Goal: Task Accomplishment & Management: Use online tool/utility

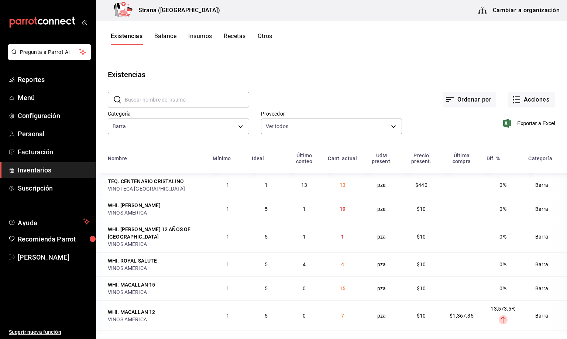
click at [233, 38] on button "Recetas" at bounding box center [235, 38] width 22 height 13
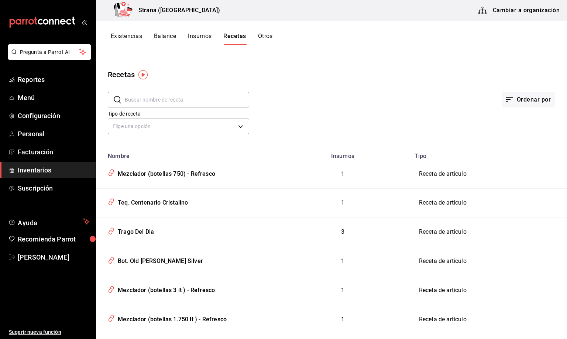
click at [139, 99] on input "text" at bounding box center [187, 99] width 124 height 15
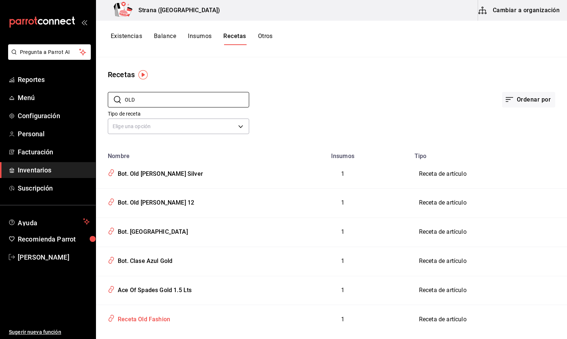
type input "OLD"
click at [154, 319] on div "Receta Old Fashion" at bounding box center [142, 317] width 55 height 11
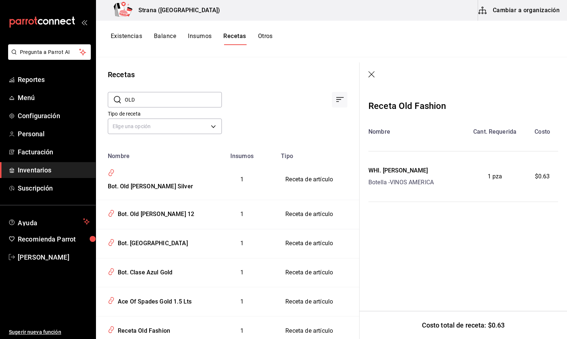
click at [371, 72] on icon "button" at bounding box center [371, 74] width 7 height 7
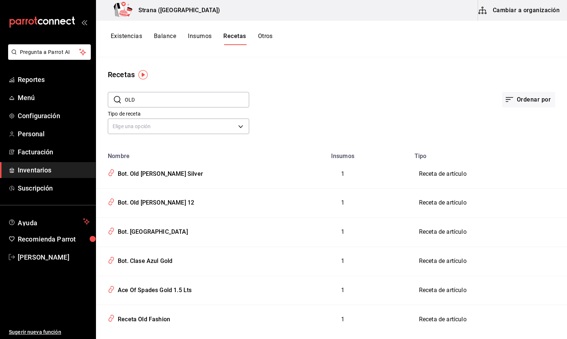
click at [499, 13] on button "Cambiar a organización" at bounding box center [519, 10] width 83 height 21
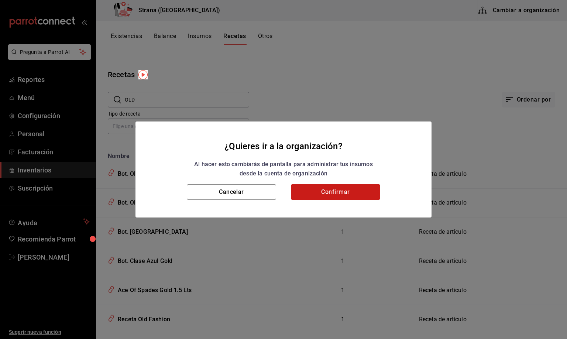
click at [338, 190] on button "Confirmar" at bounding box center [335, 192] width 89 height 16
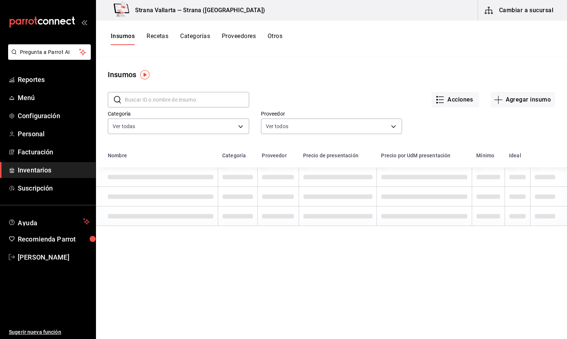
click at [162, 33] on button "Recetas" at bounding box center [158, 38] width 22 height 13
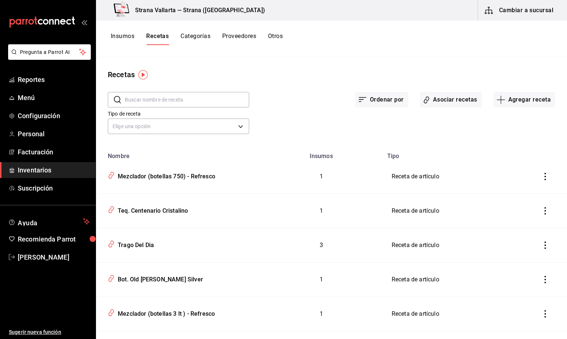
click at [126, 100] on input "text" at bounding box center [187, 99] width 124 height 15
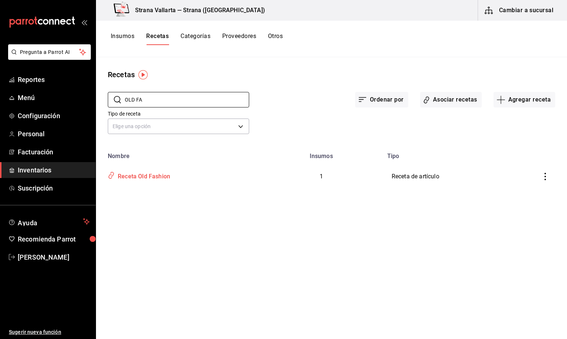
type input "OLD FA"
click at [152, 178] on div "Receta Old Fashion" at bounding box center [142, 174] width 55 height 11
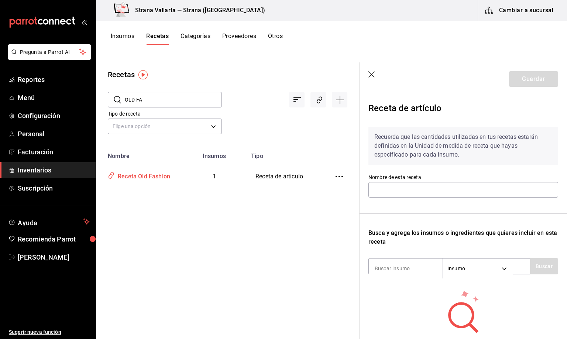
type input "Receta Old Fashion"
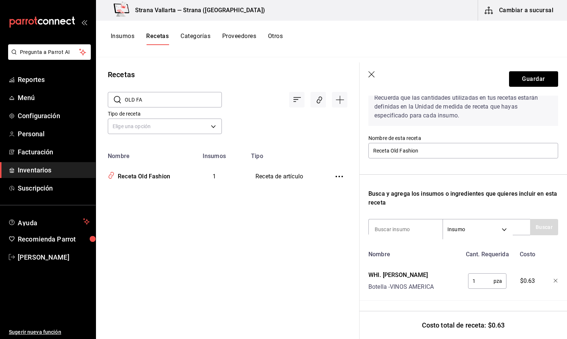
scroll to position [58, 0]
click at [379, 221] on input at bounding box center [406, 229] width 74 height 16
type input "[PERSON_NAME]"
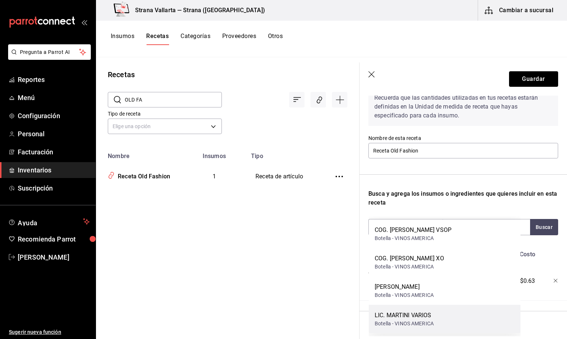
click at [409, 318] on div "LIC. MARTINI VARIOS" at bounding box center [404, 315] width 59 height 9
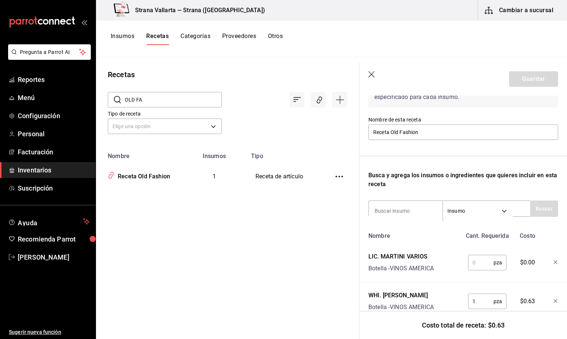
click at [471, 270] on input "text" at bounding box center [480, 262] width 25 height 15
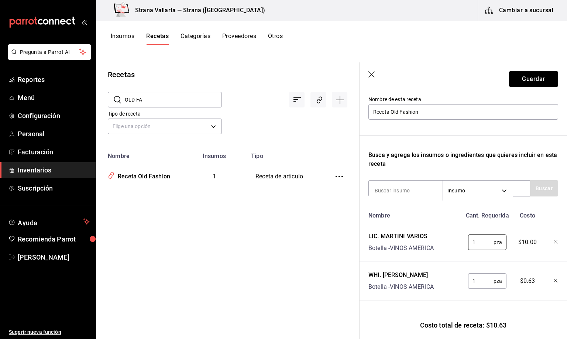
scroll to position [96, 0]
type input "1"
click at [520, 76] on button "Guardar" at bounding box center [533, 79] width 49 height 16
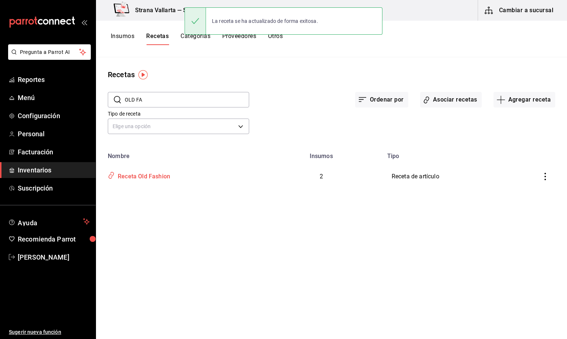
click at [132, 176] on div "Receta Old Fashion" at bounding box center [142, 174] width 55 height 11
type input "Receta Old Fashion"
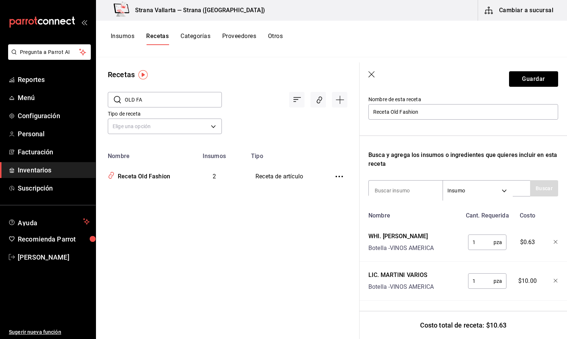
scroll to position [41, 0]
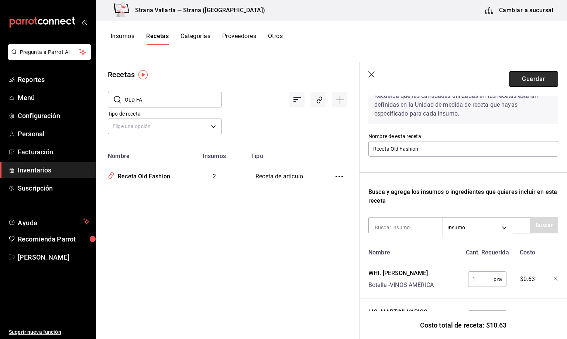
click at [526, 80] on button "Guardar" at bounding box center [533, 79] width 49 height 16
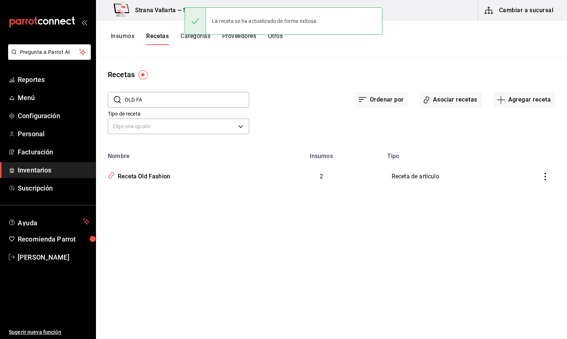
click at [521, 11] on button "Cambiar a sucursal" at bounding box center [519, 10] width 83 height 21
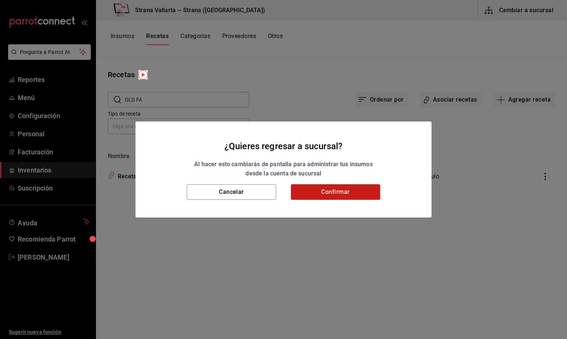
click at [341, 189] on button "Confirmar" at bounding box center [335, 192] width 89 height 16
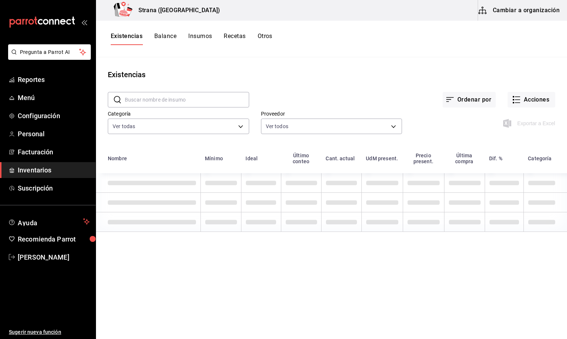
click at [234, 38] on button "Recetas" at bounding box center [235, 38] width 22 height 13
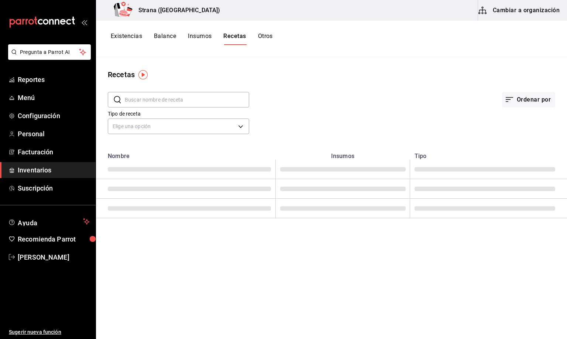
click at [141, 100] on input "text" at bounding box center [187, 99] width 124 height 15
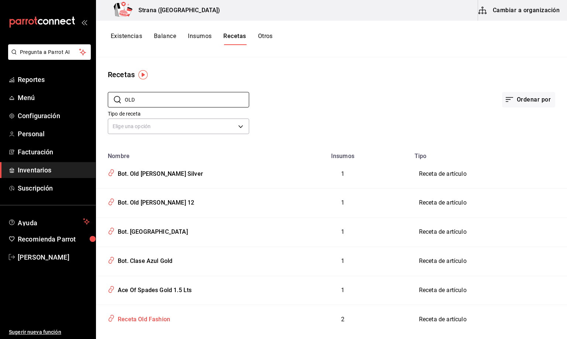
type input "OLD"
click at [153, 322] on div "Receta Old Fashion" at bounding box center [142, 317] width 55 height 11
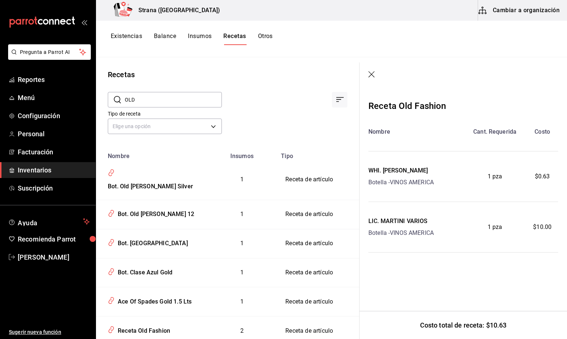
click at [374, 72] on icon "button" at bounding box center [371, 74] width 6 height 6
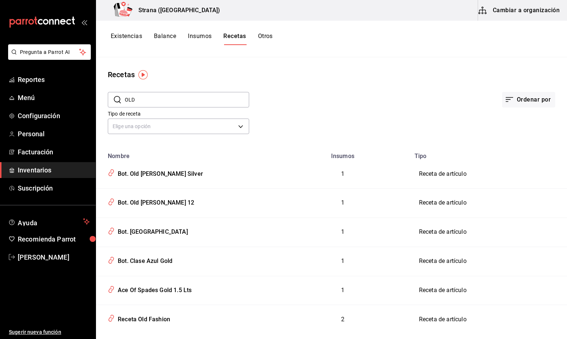
click at [121, 32] on button "Existencias" at bounding box center [126, 38] width 31 height 13
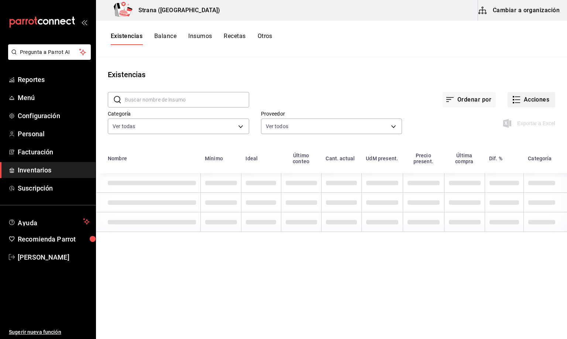
click at [532, 102] on button "Acciones" at bounding box center [532, 100] width 48 height 16
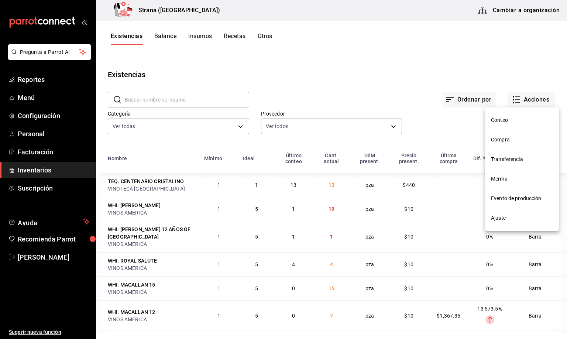
click at [502, 174] on li "Merma" at bounding box center [522, 179] width 74 height 20
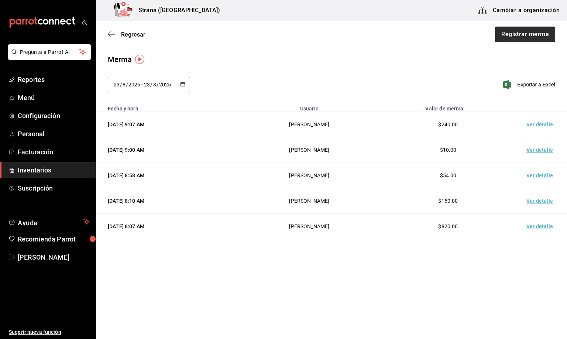
click at [525, 28] on button "Registrar merma" at bounding box center [525, 35] width 60 height 16
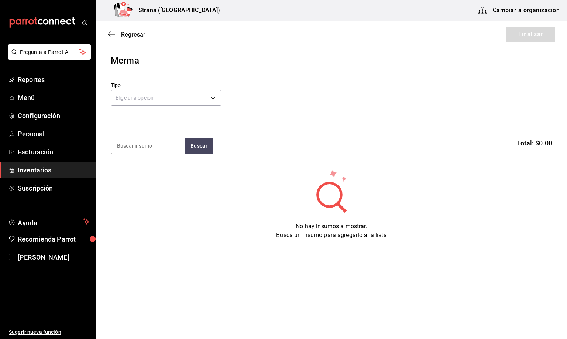
click at [123, 144] on input at bounding box center [148, 146] width 74 height 16
type input "[PERSON_NAME]"
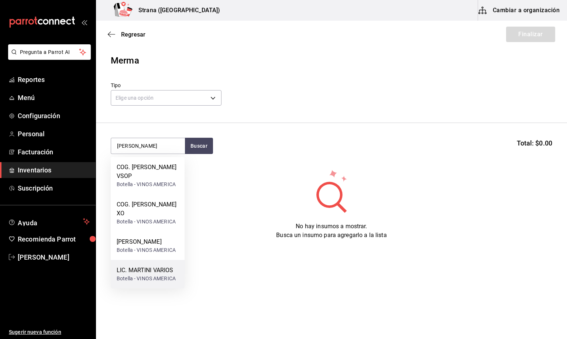
click at [150, 275] on div "Botella - VINOS AMERICA" at bounding box center [146, 279] width 59 height 8
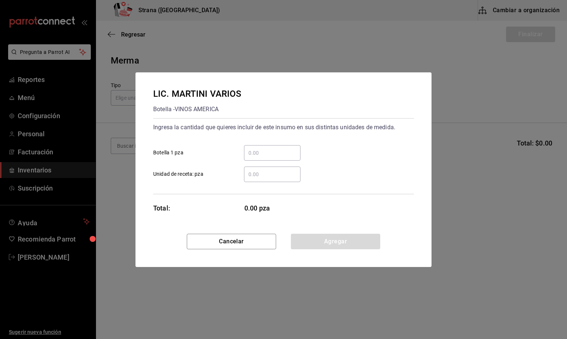
click at [256, 151] on input "​ Botella 1 pza" at bounding box center [272, 152] width 56 height 9
click at [255, 171] on input "​ Unidad de receta: pza" at bounding box center [272, 174] width 56 height 9
type input "1"
click at [317, 245] on button "Agregar" at bounding box center [335, 242] width 89 height 16
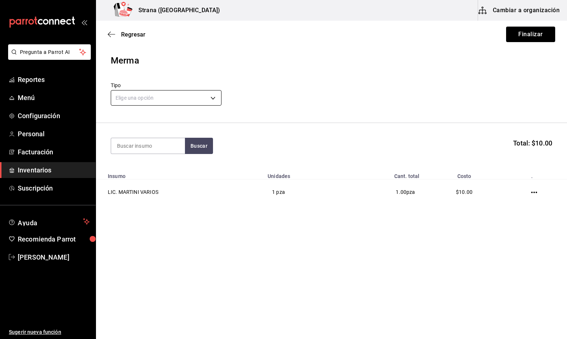
click at [141, 99] on body "Pregunta a Parrot AI Reportes Menú Configuración Personal Facturación Inventari…" at bounding box center [283, 148] width 567 height 297
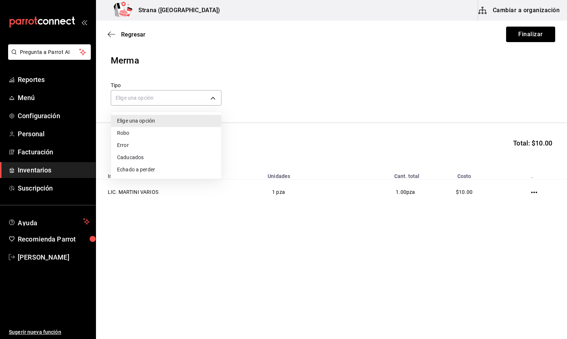
click at [128, 147] on li "Error" at bounding box center [166, 145] width 110 height 12
type input "ERROR"
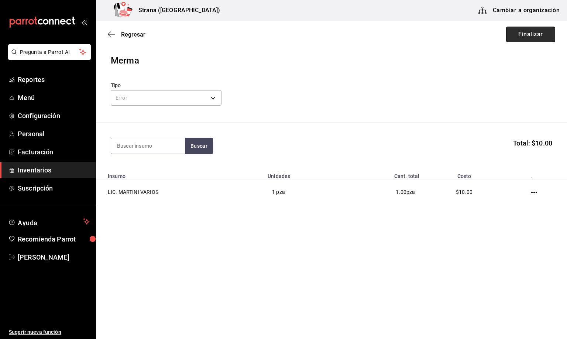
click at [524, 37] on button "Finalizar" at bounding box center [530, 35] width 49 height 16
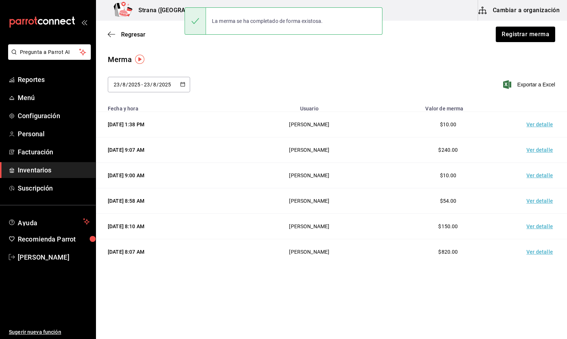
click at [538, 126] on td "Ver detalle" at bounding box center [541, 124] width 52 height 25
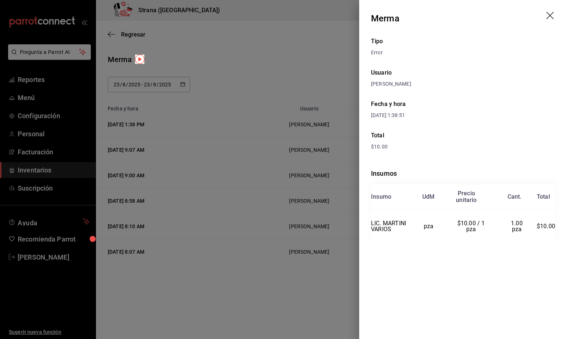
click at [550, 12] on icon "drag" at bounding box center [550, 16] width 9 height 9
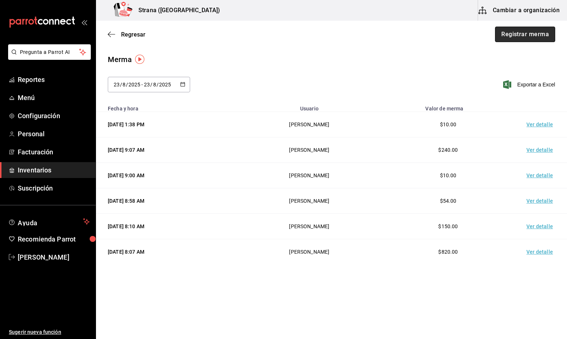
click at [529, 37] on button "Registrar merma" at bounding box center [525, 35] width 60 height 16
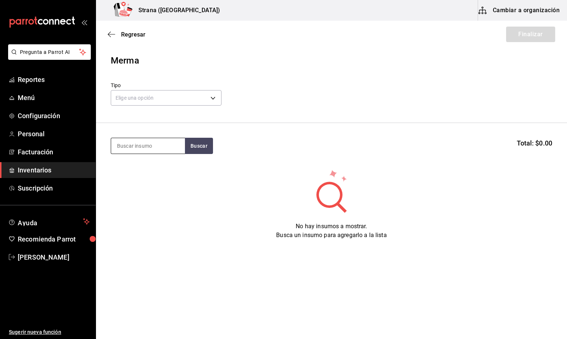
click at [131, 149] on input at bounding box center [148, 146] width 74 height 16
type input "CALAH"
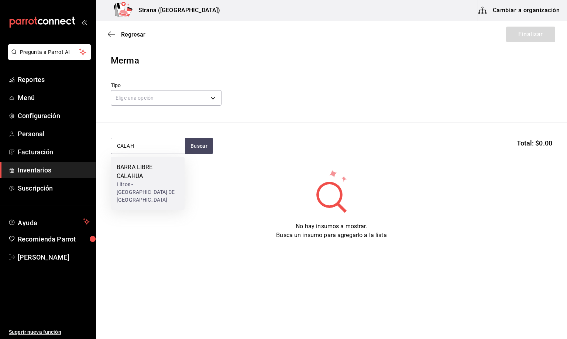
click at [141, 179] on div "BARRA LIBRE CALAHUA" at bounding box center [148, 172] width 62 height 18
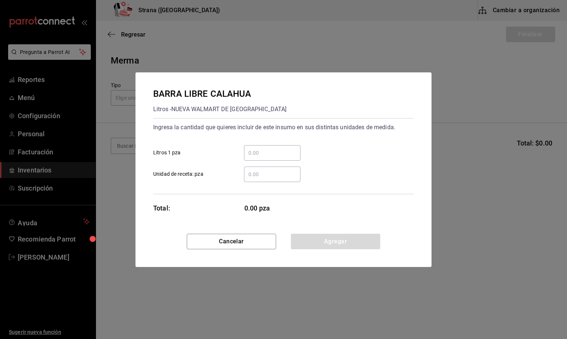
click at [256, 152] on input "​ Litros 1 pza" at bounding box center [272, 152] width 56 height 9
type input "1"
click at [330, 244] on button "Agregar" at bounding box center [335, 242] width 89 height 16
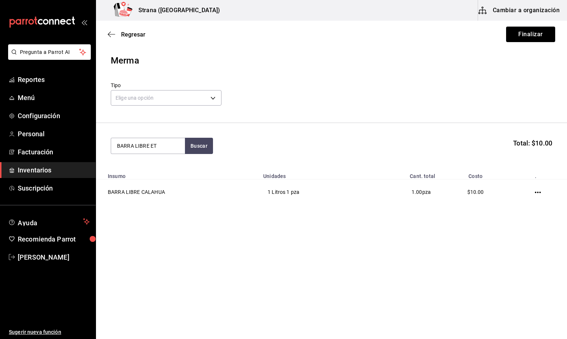
type input "BARRA LIBRE ET"
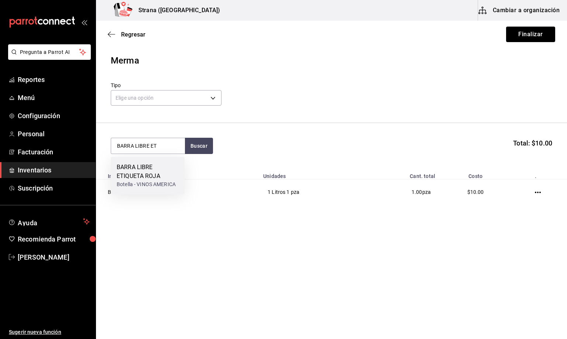
click at [145, 172] on div "BARRA LIBRE ETIQUETA ROJA" at bounding box center [148, 172] width 62 height 18
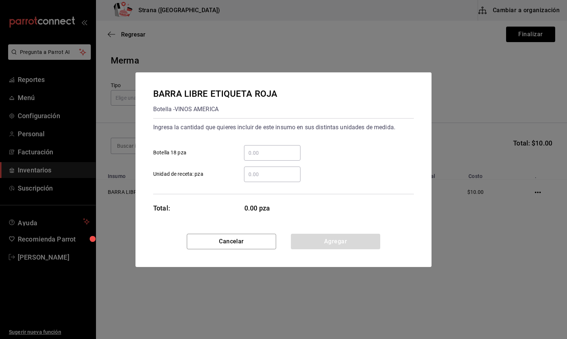
click at [256, 171] on input "​ Unidad de receta: pza" at bounding box center [272, 174] width 56 height 9
type input "18"
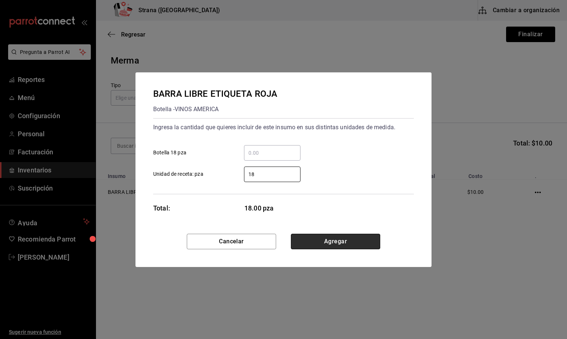
click at [344, 245] on button "Agregar" at bounding box center [335, 242] width 89 height 16
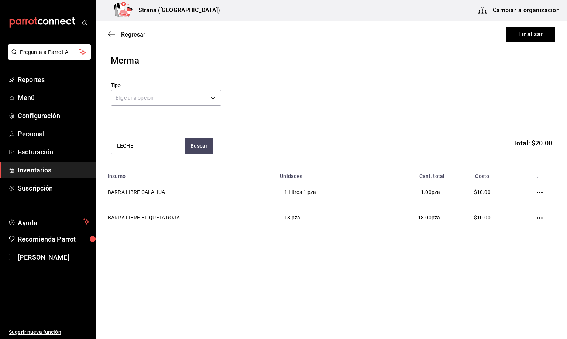
type input "LECHE"
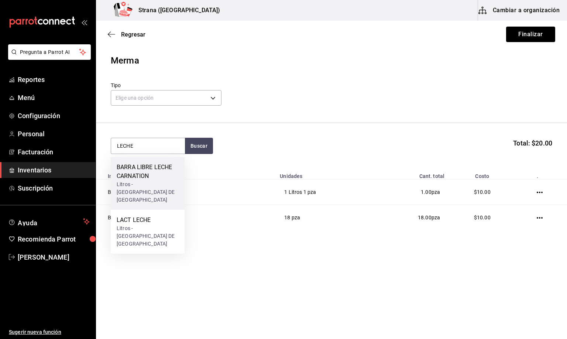
click at [151, 175] on div "BARRA LIBRE LECHE CARNATION" at bounding box center [148, 172] width 62 height 18
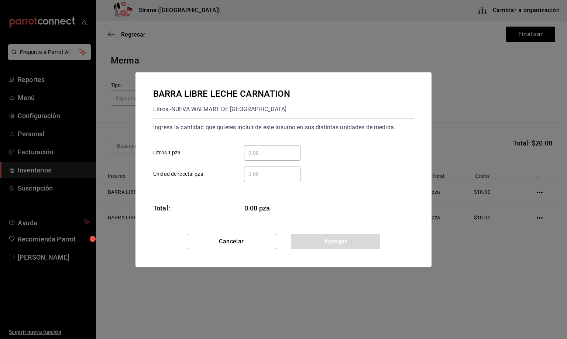
click at [256, 174] on input "​ Unidad de receta: pza" at bounding box center [272, 174] width 56 height 9
type input "1"
click at [326, 241] on button "Agregar" at bounding box center [335, 242] width 89 height 16
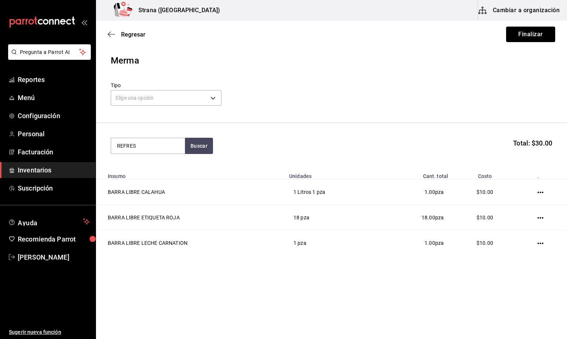
type input "REFRES"
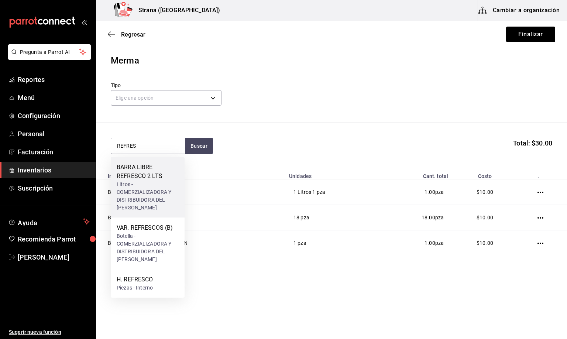
click at [128, 177] on div "BARRA LIBRE REFRESCO 2 LTS" at bounding box center [148, 172] width 62 height 18
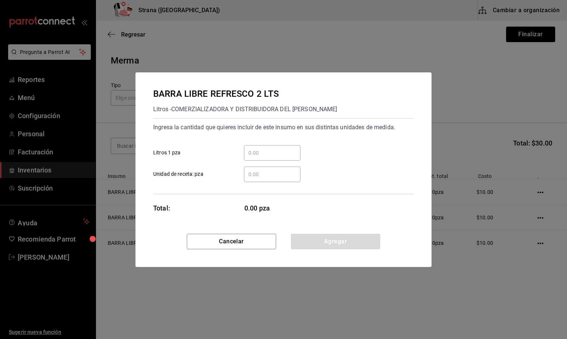
click at [258, 172] on input "​ Unidad de receta: pza" at bounding box center [272, 174] width 56 height 9
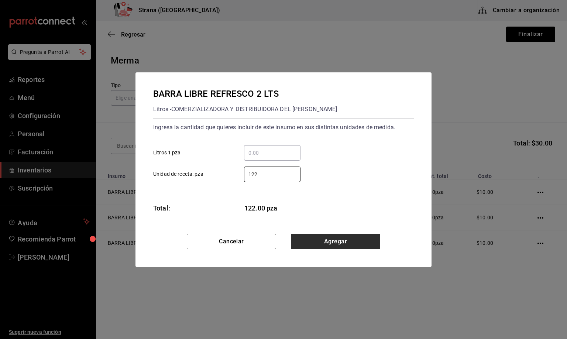
type input "122"
click at [336, 240] on button "Agregar" at bounding box center [335, 242] width 89 height 16
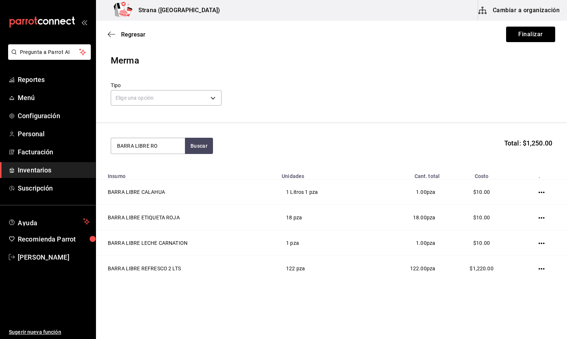
type input "BARRA LIBRE RO"
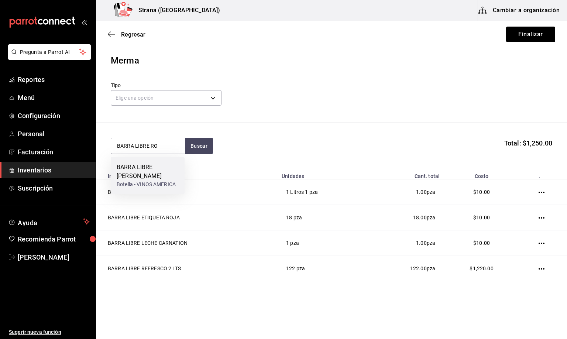
click at [157, 168] on div "BARRA LIBRE [PERSON_NAME]" at bounding box center [148, 172] width 62 height 18
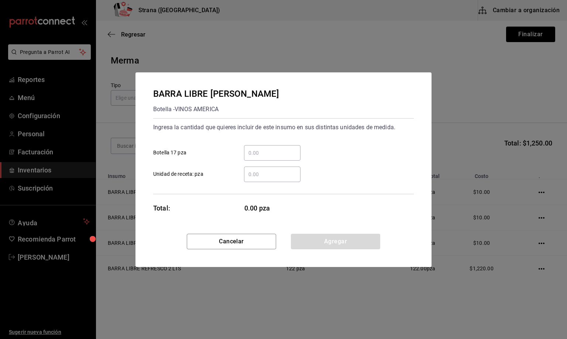
click at [266, 175] on input "​ Unidad de receta: pza" at bounding box center [272, 174] width 56 height 9
type input "44"
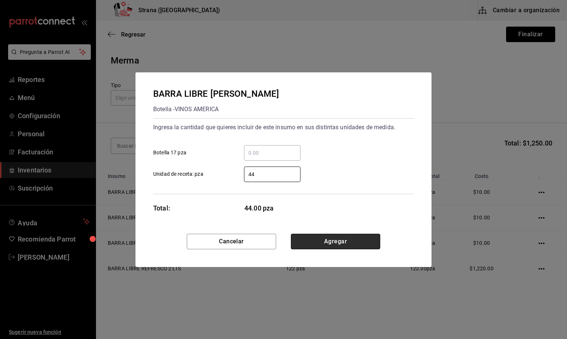
click at [319, 237] on button "Agregar" at bounding box center [335, 242] width 89 height 16
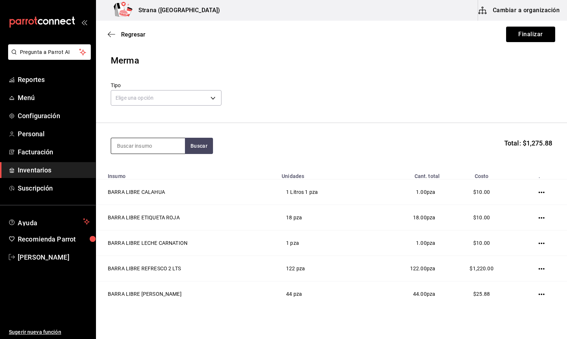
click at [143, 146] on input at bounding box center [148, 146] width 74 height 16
type input "BARRA LIBRE VO"
click at [150, 172] on div "Botella - VINOS AMERICA" at bounding box center [146, 176] width 59 height 8
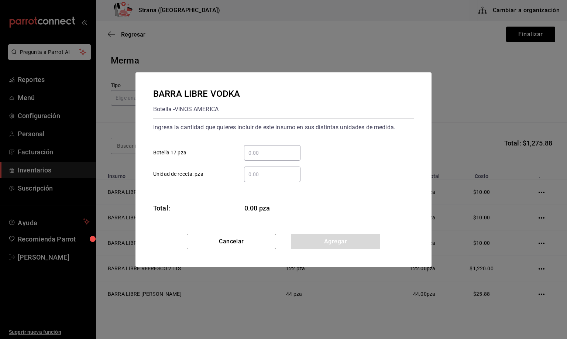
click at [264, 174] on input "​ Unidad de receta: pza" at bounding box center [272, 174] width 56 height 9
type input "52"
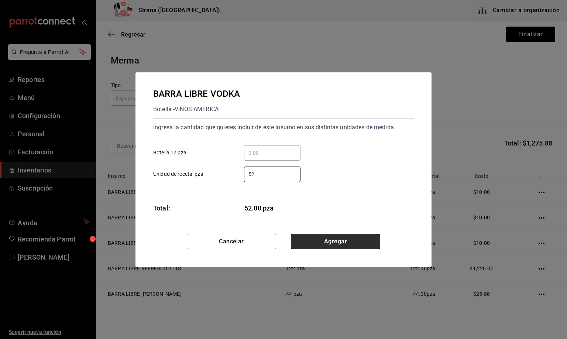
click at [337, 240] on button "Agregar" at bounding box center [335, 242] width 89 height 16
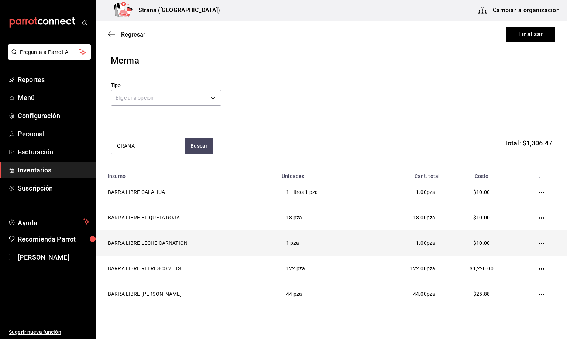
type input "GRANA"
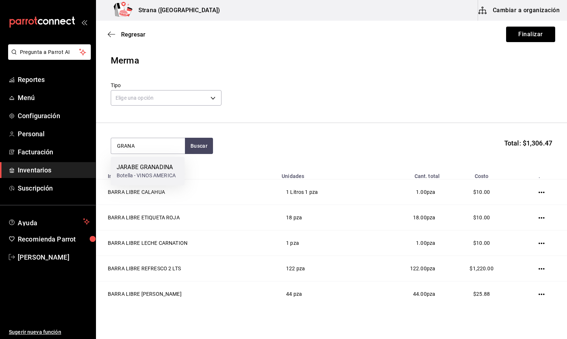
click at [114, 167] on div "JARABE GRANADINA Botella - VINOS AMERICA" at bounding box center [148, 171] width 74 height 28
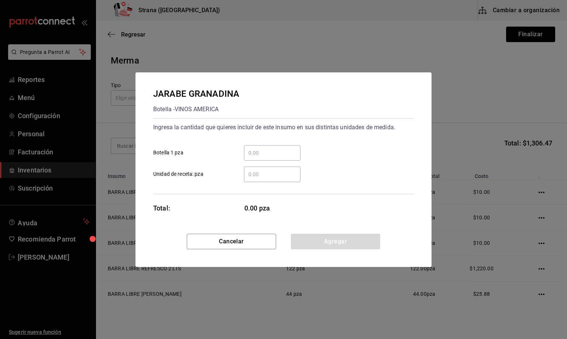
click at [257, 174] on input "​ Unidad de receta: pza" at bounding box center [272, 174] width 56 height 9
type input "1"
click at [344, 238] on button "Agregar" at bounding box center [335, 242] width 89 height 16
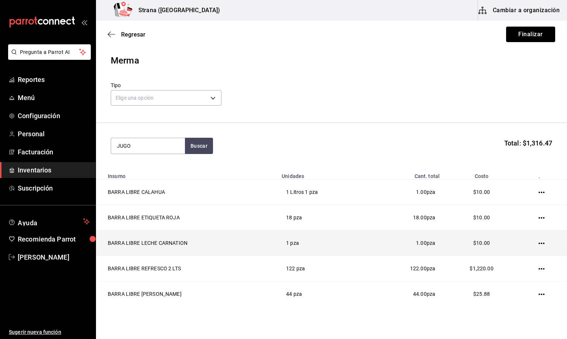
type input "JUGO"
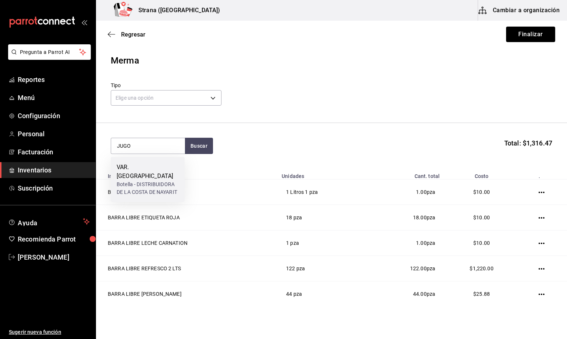
click at [140, 181] on div "Botella - DISTRIBUIDORA DE LA COSTA DE NAYARIT" at bounding box center [148, 189] width 62 height 16
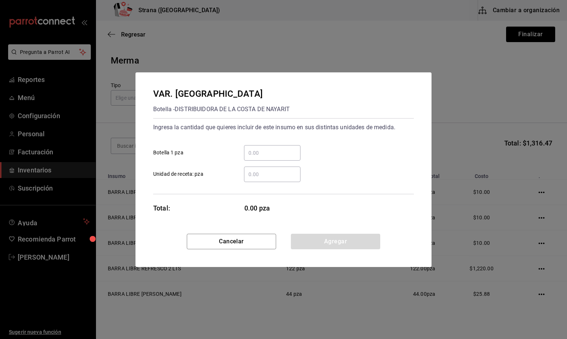
click at [271, 174] on input "​ Unidad de receta: pza" at bounding box center [272, 174] width 56 height 9
type input "24"
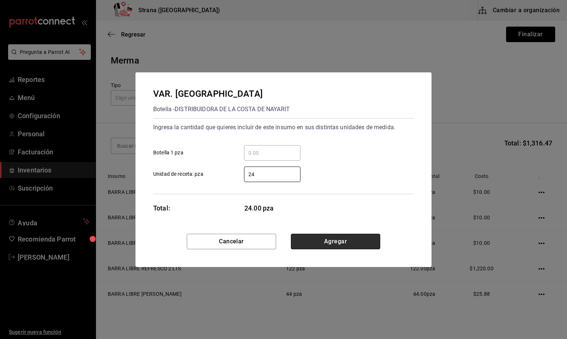
click at [328, 241] on button "Agregar" at bounding box center [335, 242] width 89 height 16
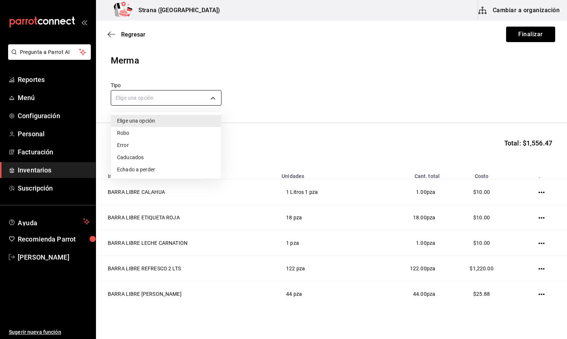
click at [163, 101] on body "Pregunta a Parrot AI Reportes Menú Configuración Personal Facturación Inventari…" at bounding box center [283, 148] width 567 height 297
click at [131, 147] on li "Error" at bounding box center [166, 145] width 110 height 12
type input "ERROR"
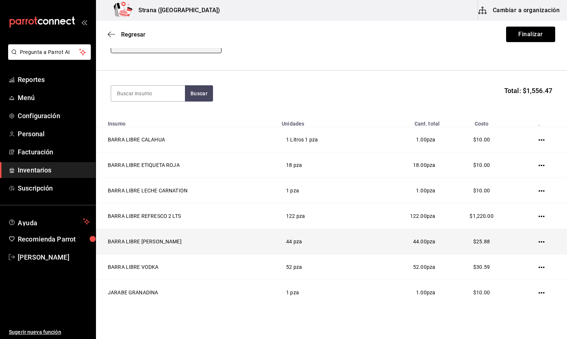
scroll to position [111, 0]
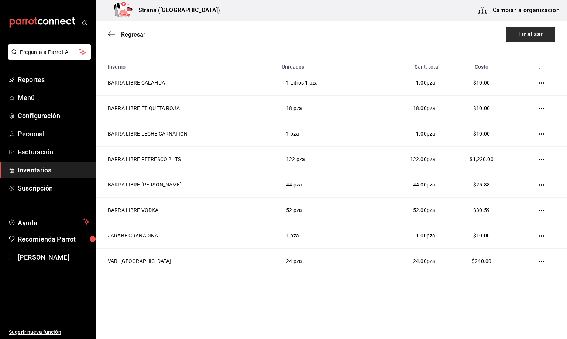
click at [514, 37] on button "Finalizar" at bounding box center [530, 35] width 49 height 16
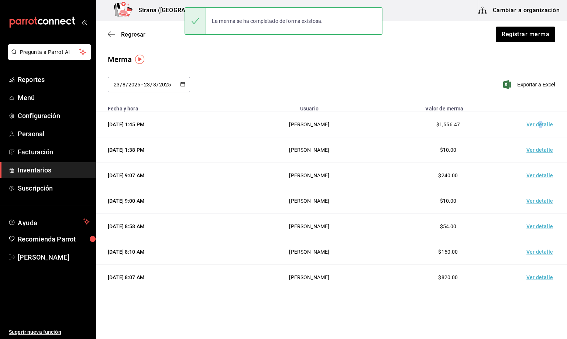
click at [532, 124] on td "Ver detalle" at bounding box center [541, 124] width 52 height 25
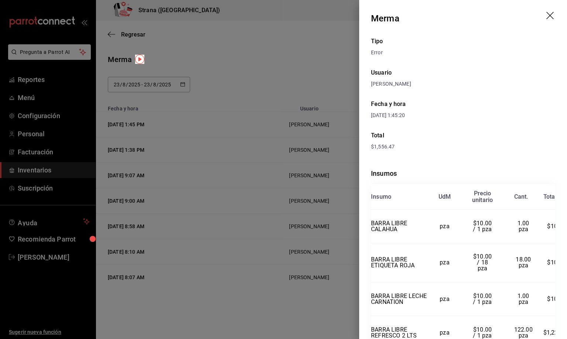
click at [546, 16] on icon "drag" at bounding box center [550, 16] width 9 height 9
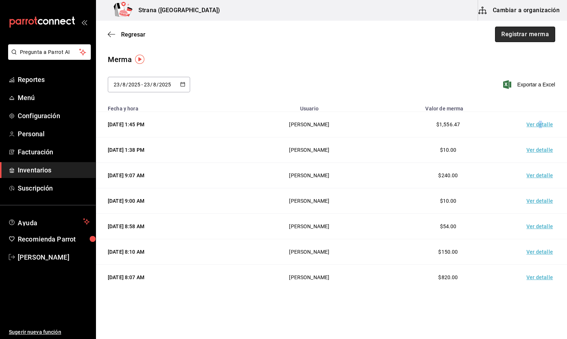
click at [512, 30] on button "Registrar merma" at bounding box center [525, 35] width 60 height 16
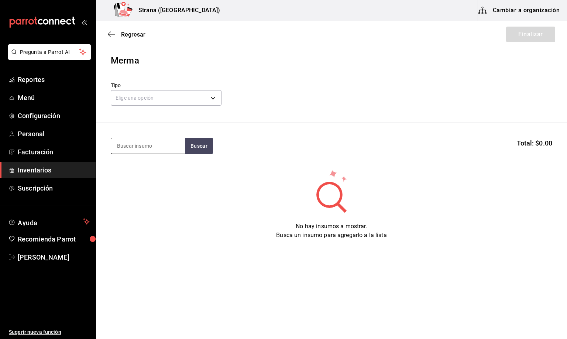
click at [132, 144] on input at bounding box center [148, 146] width 74 height 16
type input "CONTRO"
click at [143, 172] on div "Botella - VINOS AMERICA" at bounding box center [146, 176] width 59 height 8
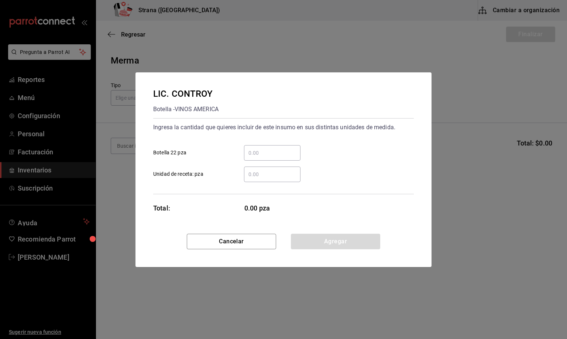
click at [254, 174] on input "​ Unidad de receta: pza" at bounding box center [272, 174] width 56 height 9
type input "2.25"
click at [321, 240] on button "Agregar" at bounding box center [335, 242] width 89 height 16
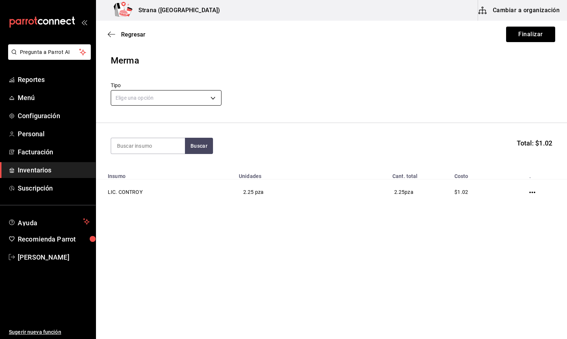
click at [130, 94] on body "Pregunta a Parrot AI Reportes Menú Configuración Personal Facturación Inventari…" at bounding box center [283, 148] width 567 height 297
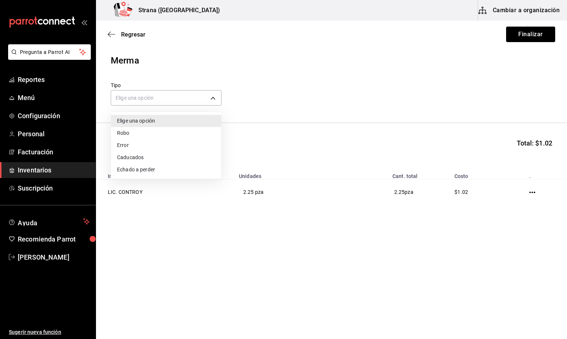
click at [123, 147] on li "Error" at bounding box center [166, 145] width 110 height 12
type input "ERROR"
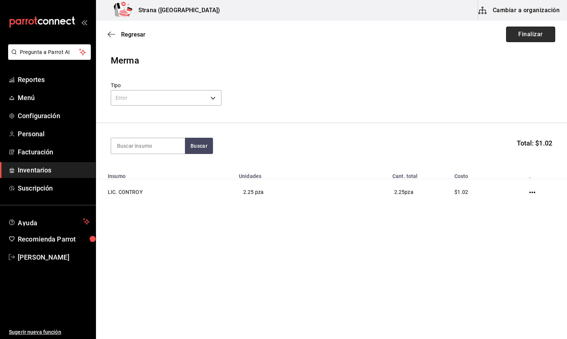
click at [533, 32] on button "Finalizar" at bounding box center [530, 35] width 49 height 16
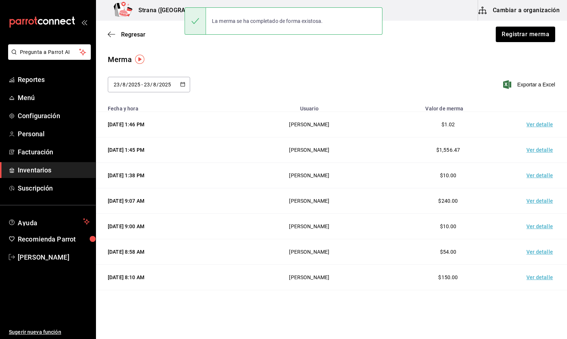
click at [525, 123] on td "Ver detalle" at bounding box center [541, 124] width 52 height 25
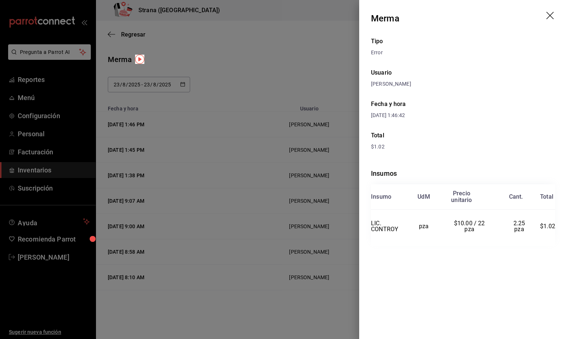
click at [548, 13] on icon "drag" at bounding box center [549, 15] width 7 height 7
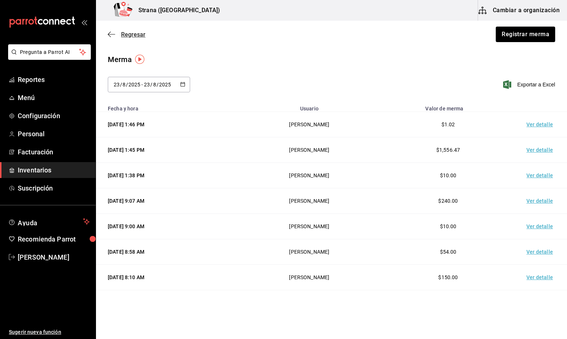
click at [131, 37] on span "Regresar" at bounding box center [133, 34] width 24 height 7
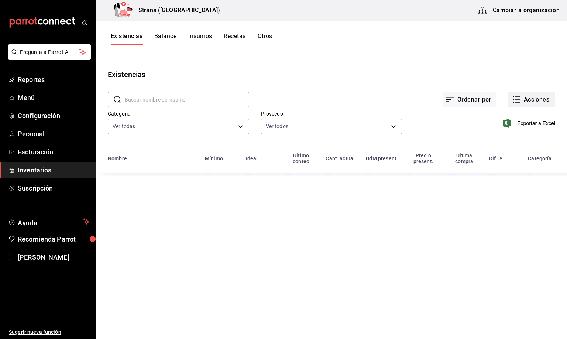
click at [529, 103] on button "Acciones" at bounding box center [532, 100] width 48 height 16
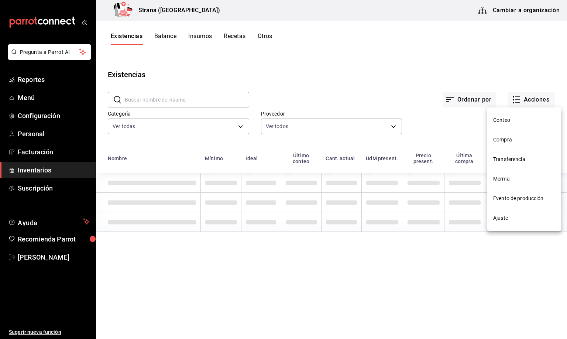
click at [498, 142] on span "Compra" at bounding box center [524, 140] width 62 height 8
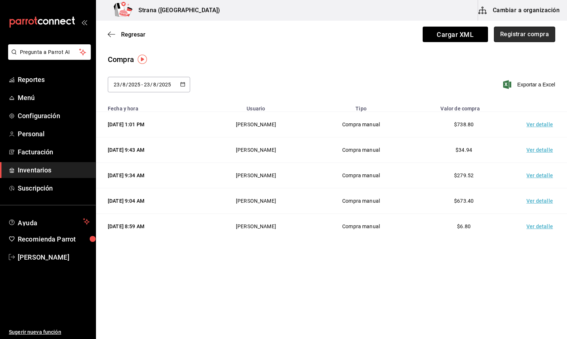
click at [525, 30] on button "Registrar compra" at bounding box center [524, 35] width 61 height 16
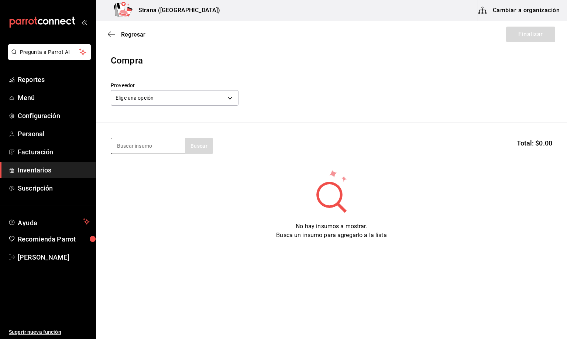
click at [130, 146] on input at bounding box center [148, 146] width 74 height 16
type input "BARRA LIBRE T"
click at [152, 172] on div "Botella - VINOS AMERICA" at bounding box center [147, 176] width 61 height 8
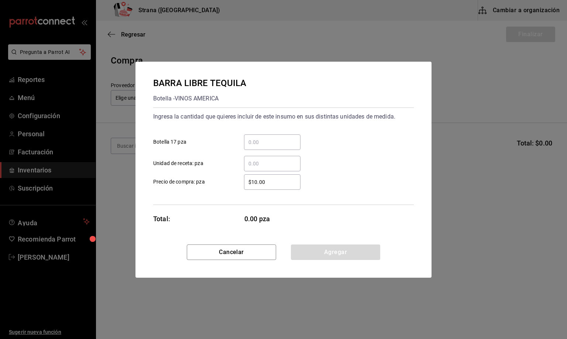
click at [254, 142] on input "​ Botella 17 pza" at bounding box center [272, 142] width 56 height 9
type input "6"
click at [266, 165] on input "​ Unidad de receta: pza" at bounding box center [272, 163] width 56 height 9
type input "67"
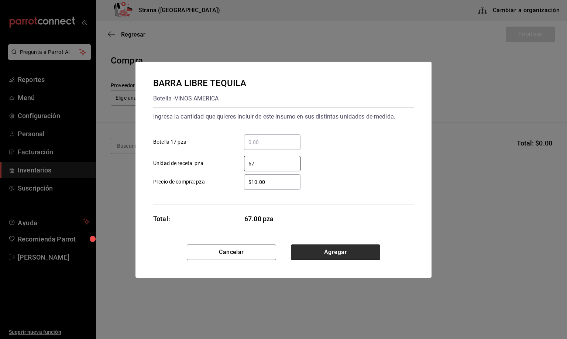
click at [332, 250] on button "Agregar" at bounding box center [335, 252] width 89 height 16
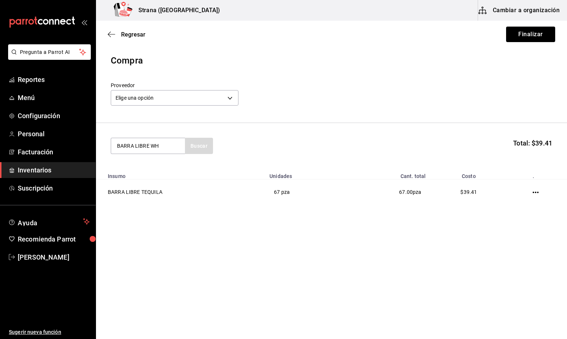
type input "BARRA LIBRE WH"
click at [134, 163] on div "BARRA LIBRE WHISKY" at bounding box center [146, 167] width 59 height 9
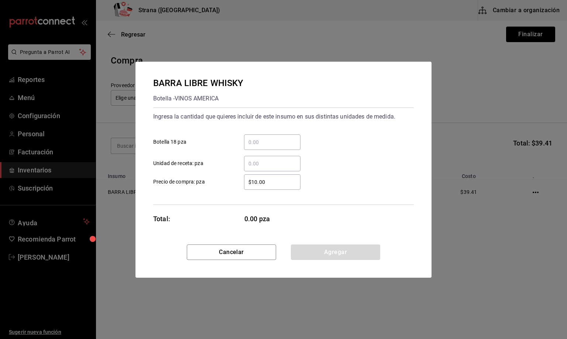
click at [265, 159] on input "​ Unidad de receta: pza" at bounding box center [272, 163] width 56 height 9
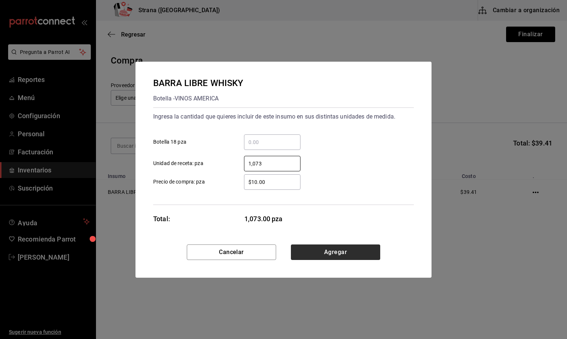
type input "1,073"
click at [331, 252] on button "Agregar" at bounding box center [335, 252] width 89 height 16
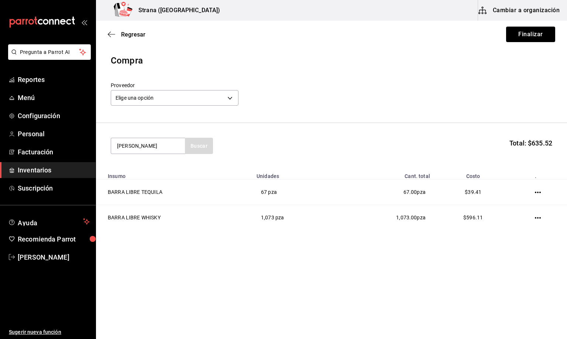
type input "[PERSON_NAME]"
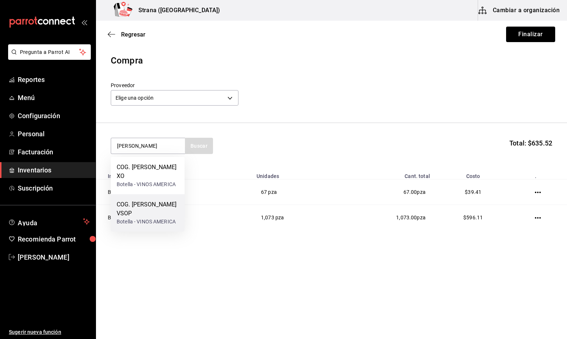
click at [136, 200] on div "COG. [PERSON_NAME] VSOP" at bounding box center [148, 209] width 62 height 18
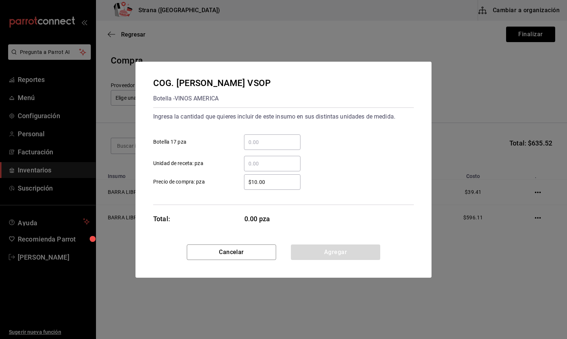
click at [257, 162] on input "​ Unidad de receta: pza" at bounding box center [272, 163] width 56 height 9
type input "2"
click at [320, 247] on button "Agregar" at bounding box center [335, 252] width 89 height 16
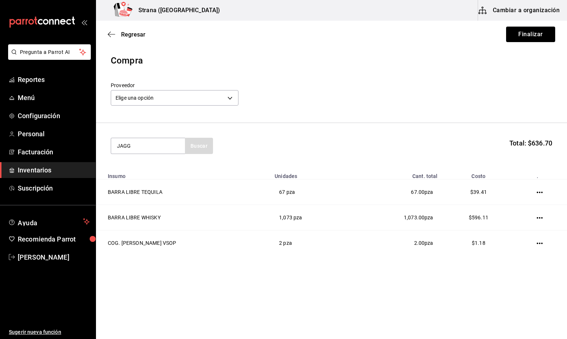
type input "JAGG"
click at [133, 174] on div "Botella - VINOS AMERICA" at bounding box center [146, 176] width 59 height 8
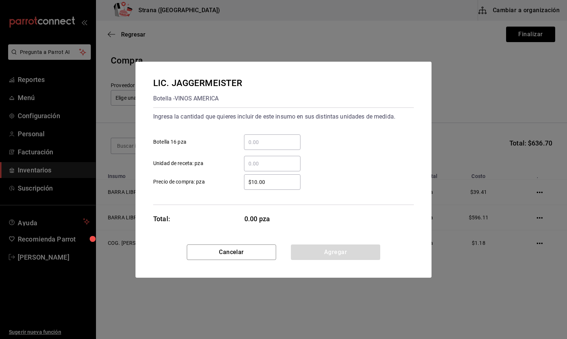
click at [260, 164] on input "​ Unidad de receta: pza" at bounding box center [272, 163] width 56 height 9
type input "9"
click at [308, 250] on button "Agregar" at bounding box center [335, 252] width 89 height 16
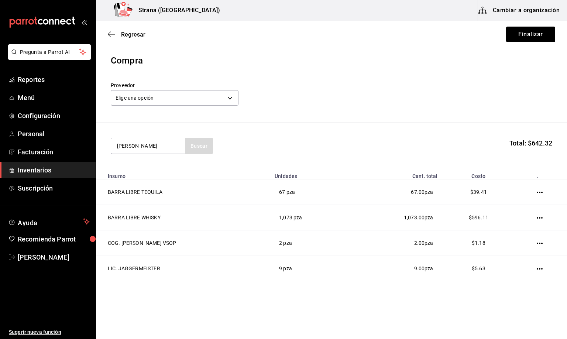
type input "[PERSON_NAME]"
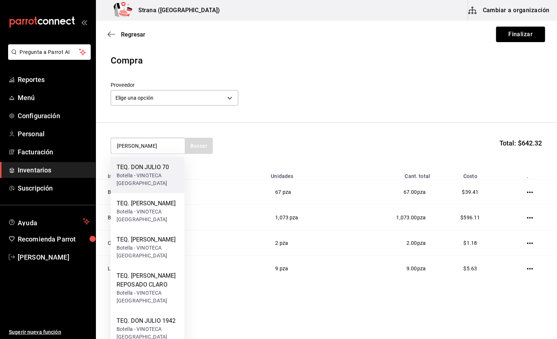
click at [152, 177] on div "Botella - VINOTECA [GEOGRAPHIC_DATA]" at bounding box center [148, 180] width 62 height 16
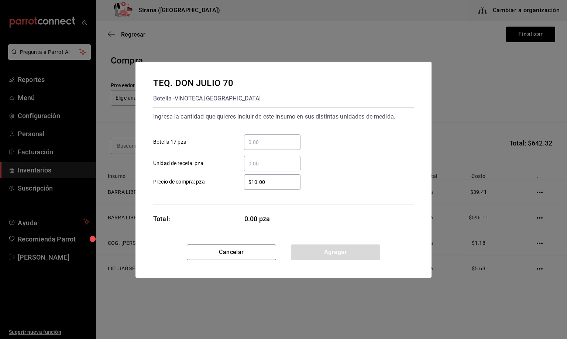
click at [257, 164] on input "​ Unidad de receta: pza" at bounding box center [272, 163] width 56 height 9
type input "1"
click at [328, 252] on button "Agregar" at bounding box center [335, 252] width 89 height 16
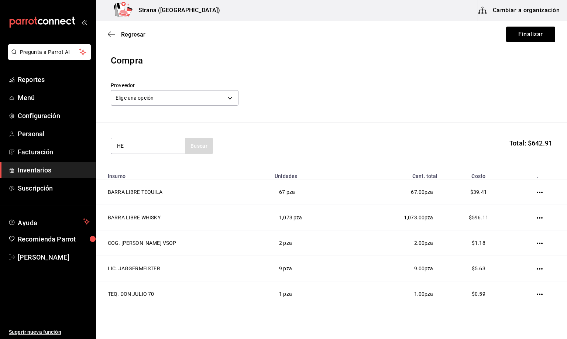
type input "H"
type input "DOBE"
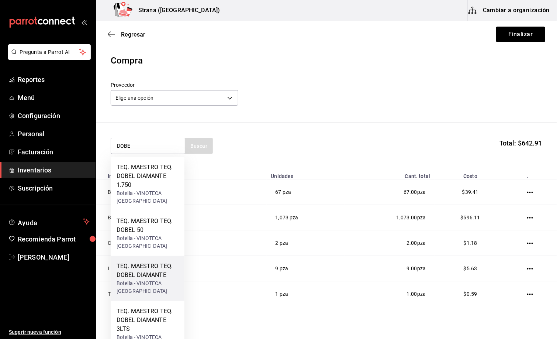
click at [147, 279] on div "Botella - VINOTECA [GEOGRAPHIC_DATA]" at bounding box center [148, 287] width 62 height 16
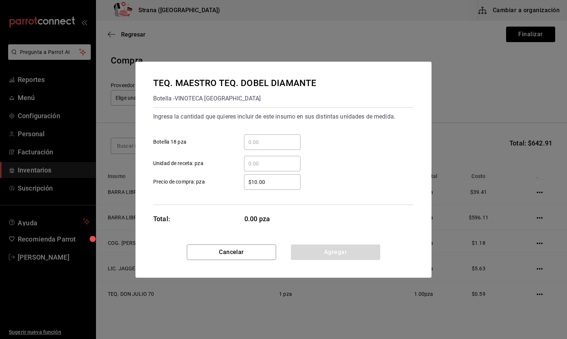
click at [259, 163] on input "​ Unidad de receta: pza" at bounding box center [272, 163] width 56 height 9
type input "3"
click at [334, 256] on button "Agregar" at bounding box center [335, 252] width 89 height 16
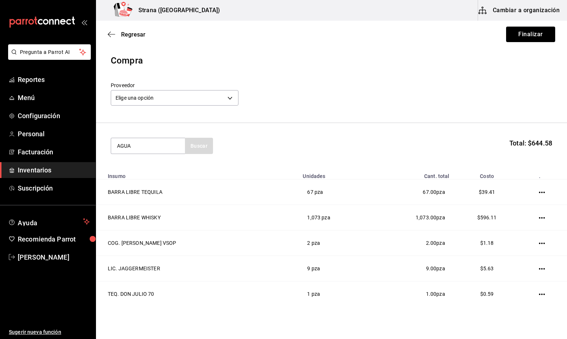
type input "AGUA"
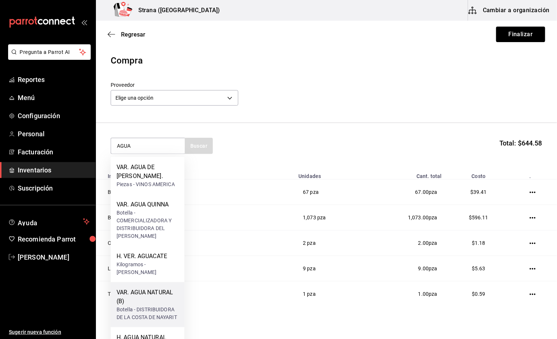
click at [142, 293] on div "VAR. AGUA NATURAL (B)" at bounding box center [148, 297] width 62 height 18
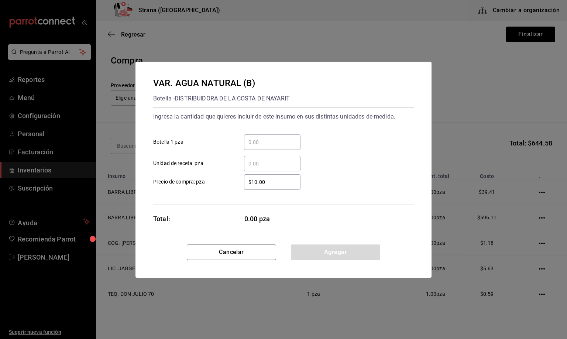
click at [259, 163] on input "​ Unidad de receta: pza" at bounding box center [272, 163] width 56 height 9
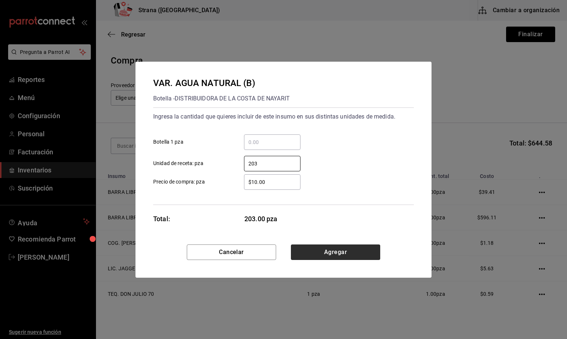
type input "203"
click at [320, 256] on button "Agregar" at bounding box center [335, 252] width 89 height 16
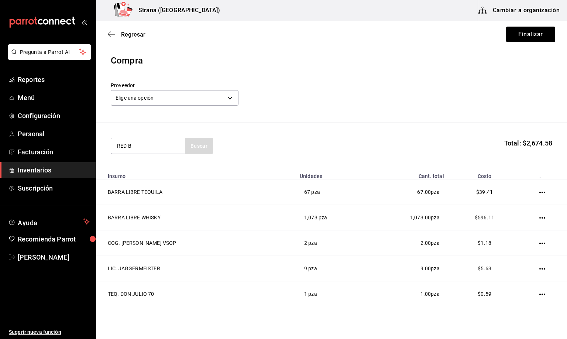
type input "RED B"
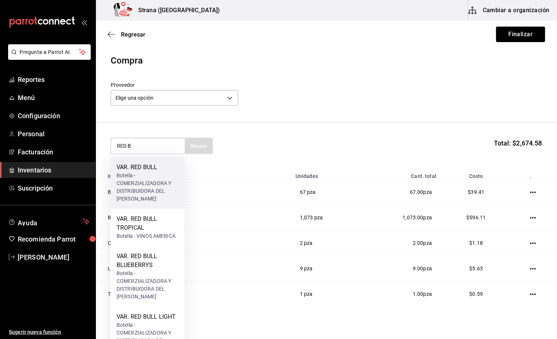
click at [135, 168] on div "VAR. RED BULL" at bounding box center [148, 167] width 62 height 9
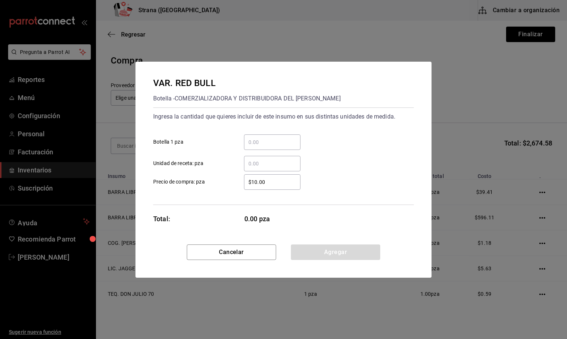
click at [256, 162] on input "​ Unidad de receta: pza" at bounding box center [272, 163] width 56 height 9
type input "15"
click at [324, 252] on button "Agregar" at bounding box center [335, 252] width 89 height 16
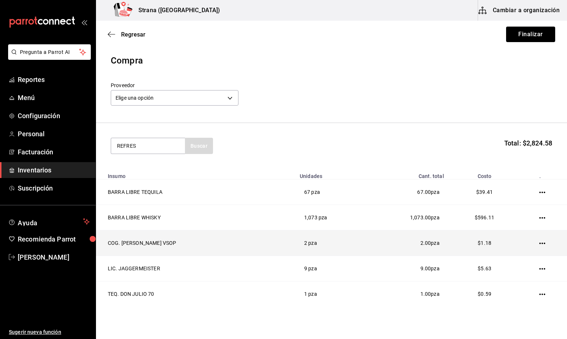
type input "REFRES"
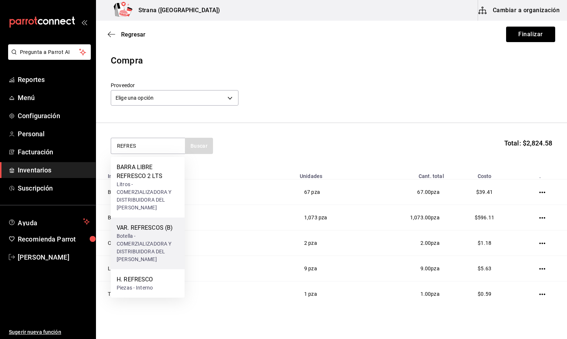
click at [145, 232] on div "VAR. REFRESCOS (B)" at bounding box center [148, 227] width 62 height 9
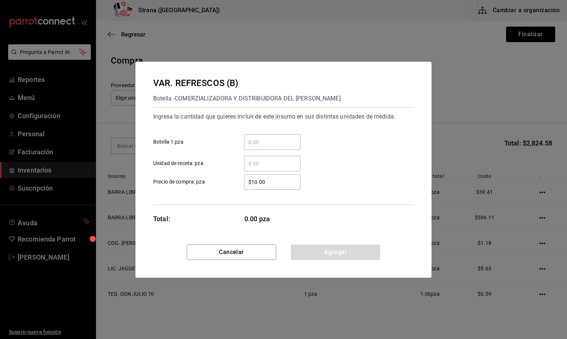
click at [262, 162] on input "​ Unidad de receta: pza" at bounding box center [272, 163] width 56 height 9
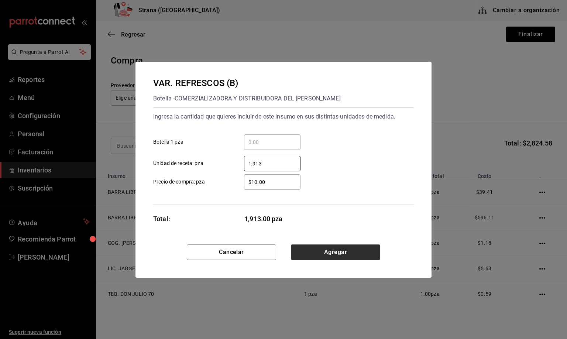
type input "1,913"
click at [341, 248] on button "Agregar" at bounding box center [335, 252] width 89 height 16
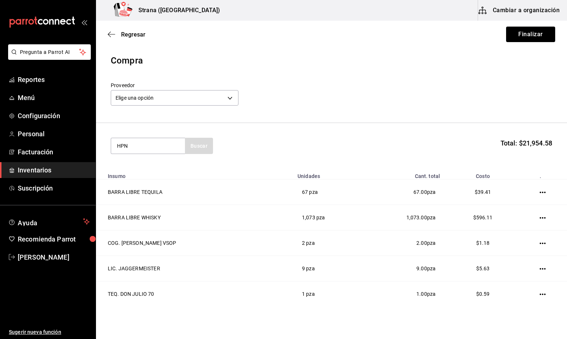
type input "HPN"
click at [126, 168] on div "VOD. HPNOTIQ" at bounding box center [146, 167] width 59 height 9
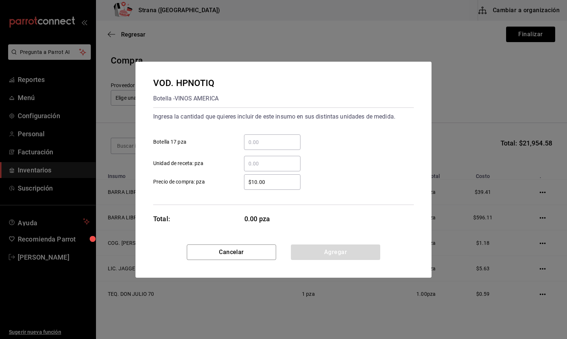
click at [256, 162] on input "​ Unidad de receta: pza" at bounding box center [272, 163] width 56 height 9
type input "1"
click at [327, 250] on button "Agregar" at bounding box center [335, 252] width 89 height 16
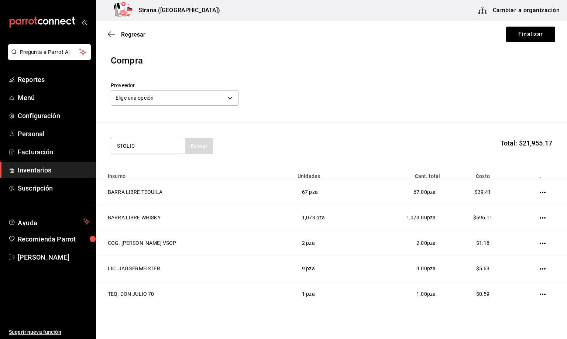
type input "STOLIC"
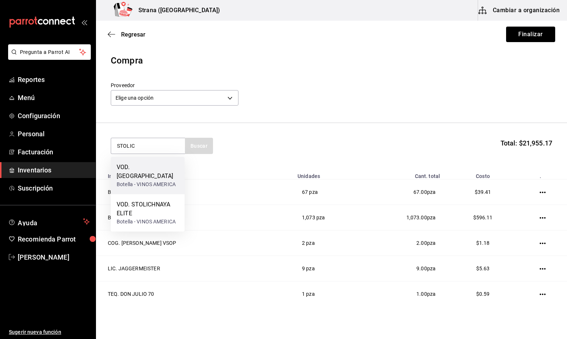
click at [149, 181] on div "Botella - VINOS AMERICA" at bounding box center [148, 185] width 62 height 8
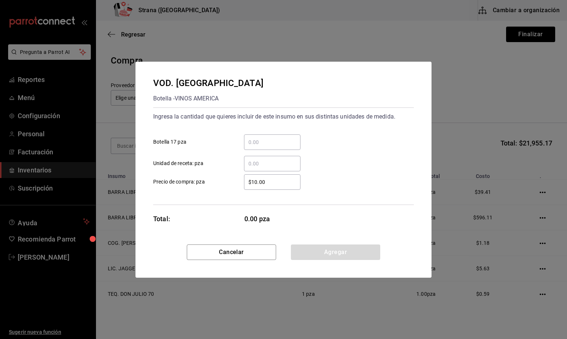
click at [260, 162] on input "​ Unidad de receta: pza" at bounding box center [272, 163] width 56 height 9
type input "2"
click at [331, 248] on button "Agregar" at bounding box center [335, 252] width 89 height 16
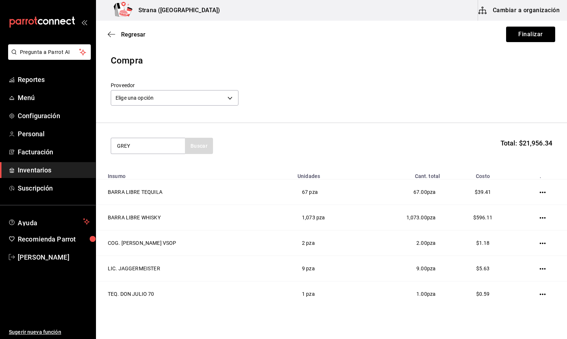
type input "GREY"
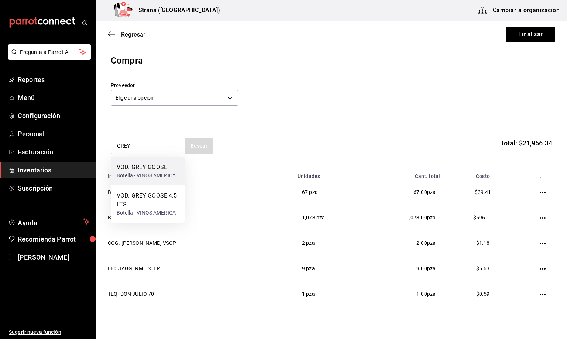
click at [155, 168] on div "VOD. GREY GOOSE" at bounding box center [146, 167] width 59 height 9
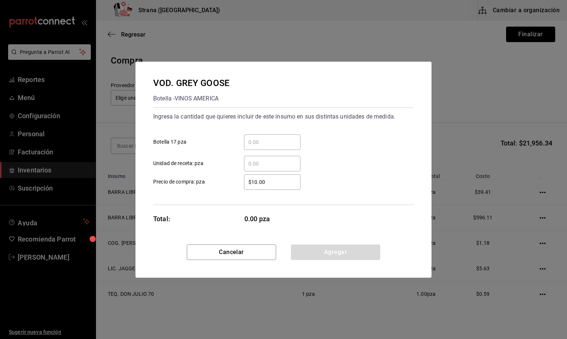
click at [254, 164] on input "​ Unidad de receta: pza" at bounding box center [272, 163] width 56 height 9
type input "12"
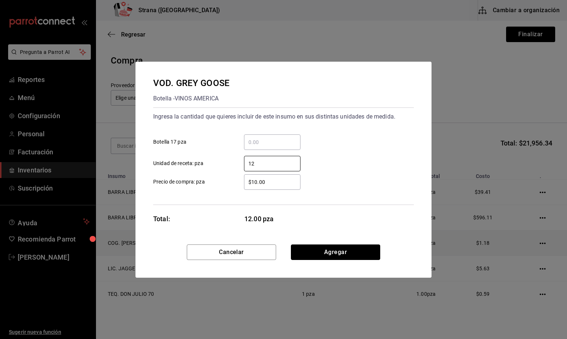
click at [310, 252] on button "Agregar" at bounding box center [335, 252] width 89 height 16
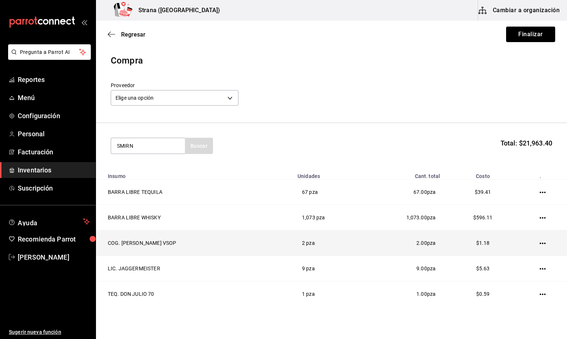
type input "SMIRN"
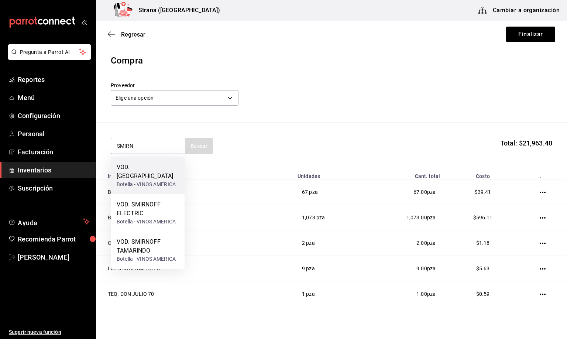
click at [132, 163] on div "VOD. [GEOGRAPHIC_DATA]" at bounding box center [148, 172] width 62 height 18
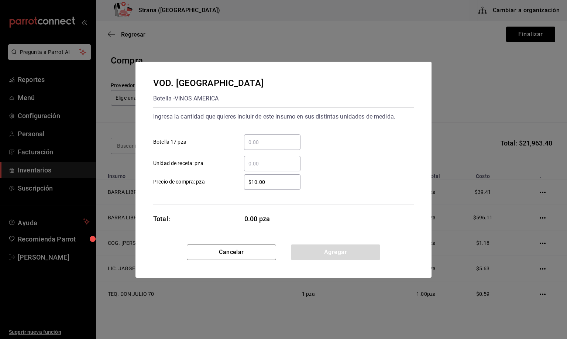
click at [258, 166] on input "​ Unidad de receta: pza" at bounding box center [272, 163] width 56 height 9
type input "1"
click at [319, 253] on button "Agregar" at bounding box center [335, 252] width 89 height 16
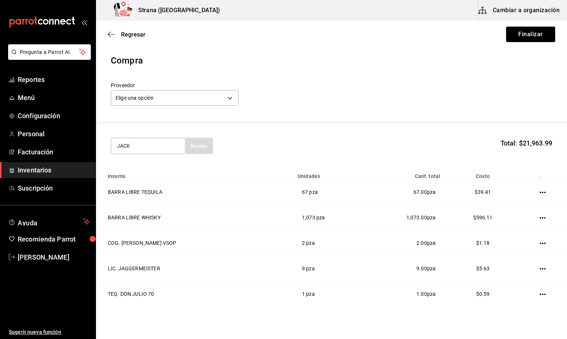
type input "JACK"
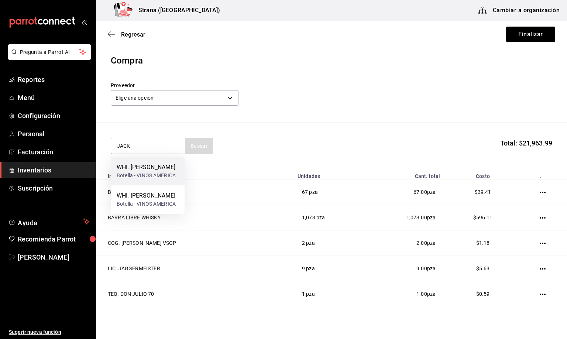
click at [148, 163] on div "WHI. [PERSON_NAME]" at bounding box center [146, 167] width 59 height 9
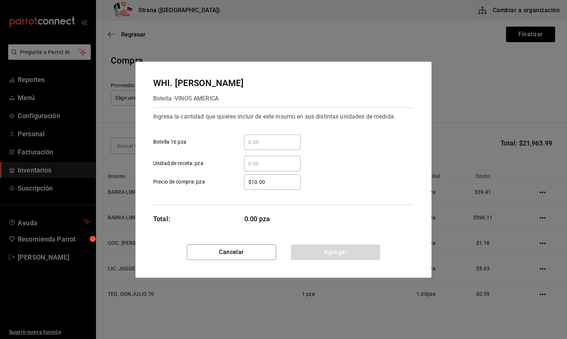
click at [262, 163] on input "​ Unidad de receta: pza" at bounding box center [272, 163] width 56 height 9
type input "1"
click at [333, 252] on button "Agregar" at bounding box center [335, 252] width 89 height 16
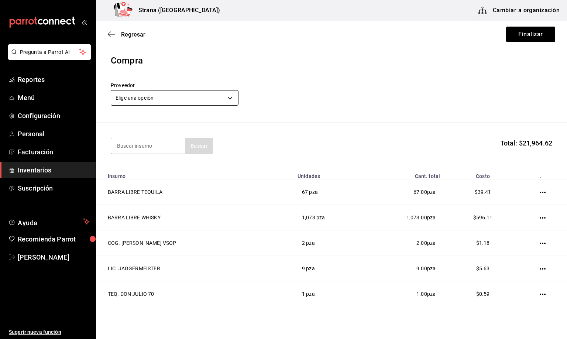
click at [142, 96] on body "Pregunta a Parrot AI Reportes Menú Configuración Personal Facturación Inventari…" at bounding box center [283, 148] width 567 height 297
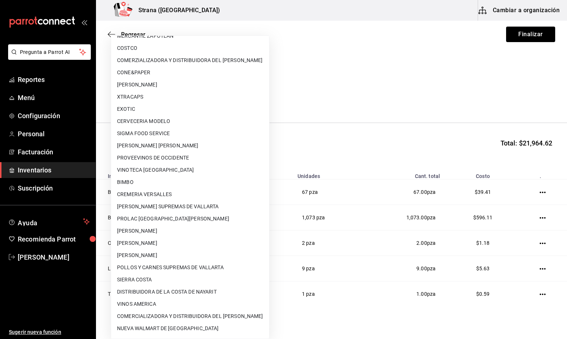
scroll to position [32, 0]
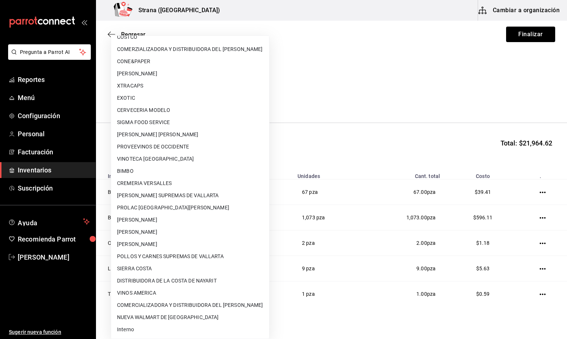
click at [130, 329] on li "Interno" at bounding box center [190, 329] width 158 height 12
type input "8f59523e-768f-4f75-81e2-699d8d2926c5"
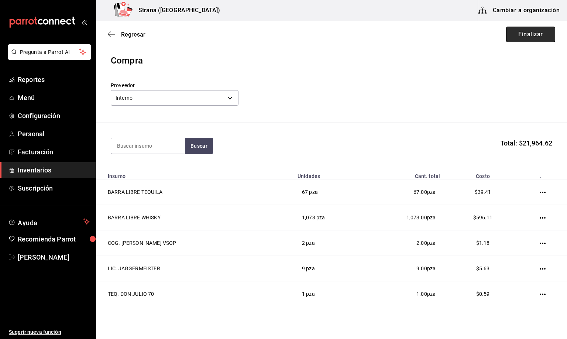
click at [519, 32] on button "Finalizar" at bounding box center [530, 35] width 49 height 16
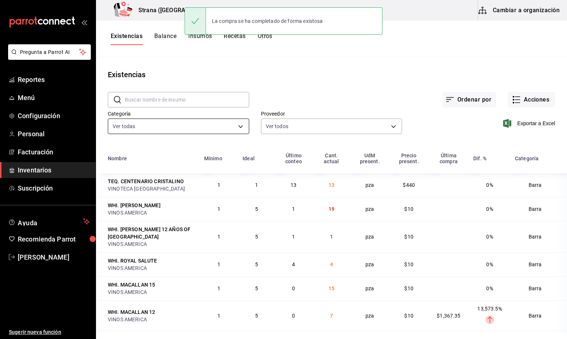
click at [148, 126] on body "Pregunta a Parrot AI Reportes Menú Configuración Personal Facturación Inventari…" at bounding box center [283, 167] width 567 height 334
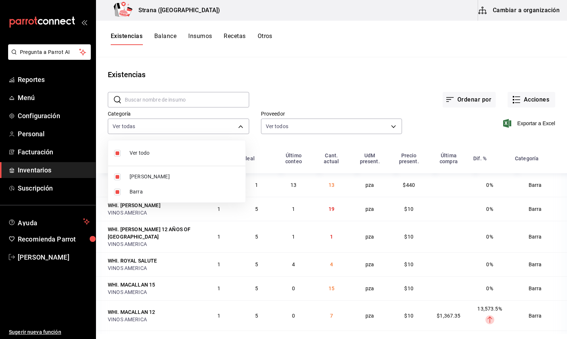
click at [521, 97] on div at bounding box center [283, 169] width 567 height 339
click at [519, 95] on button "Acciones" at bounding box center [532, 100] width 48 height 16
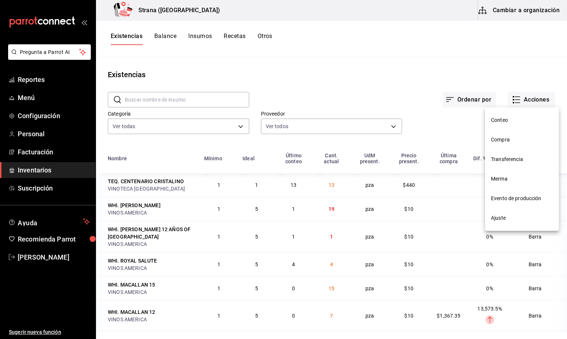
click at [498, 140] on span "Compra" at bounding box center [522, 140] width 62 height 8
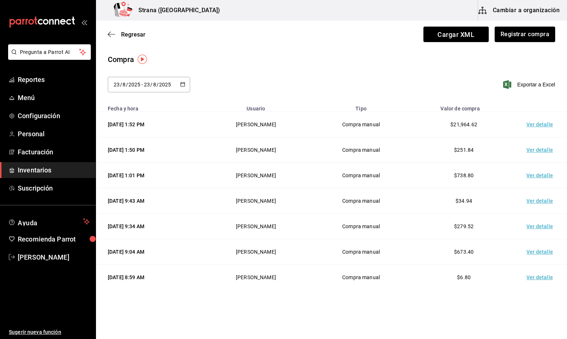
click at [530, 125] on td "Ver detalle" at bounding box center [541, 124] width 52 height 25
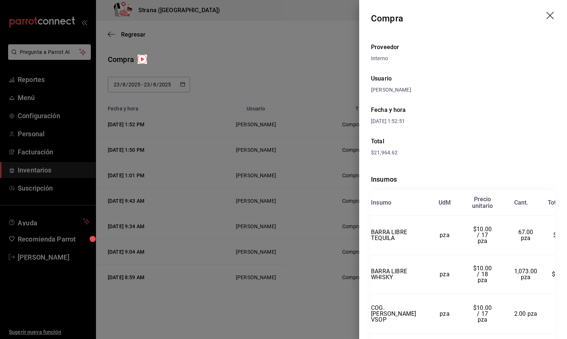
click at [546, 14] on icon "drag" at bounding box center [550, 16] width 9 height 9
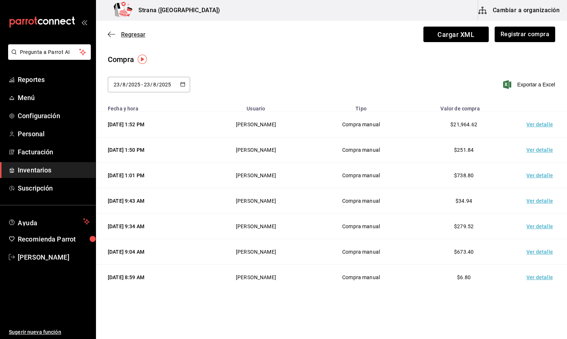
click at [131, 34] on span "Regresar" at bounding box center [133, 34] width 24 height 7
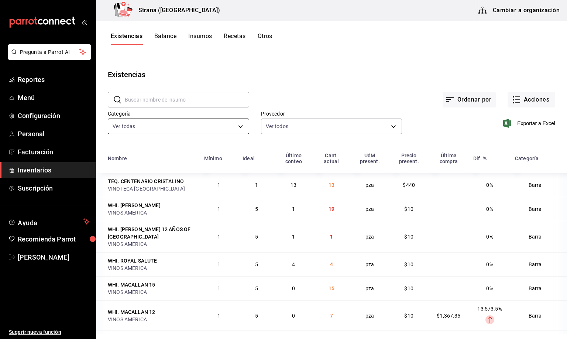
click at [147, 126] on body "Pregunta a Parrot AI Reportes Menú Configuración Personal Facturación Inventari…" at bounding box center [283, 167] width 567 height 334
click at [139, 175] on span "[PERSON_NAME]" at bounding box center [185, 177] width 110 height 8
type input "22ec9f2c-e042-44ea-8d53-bf0e1d8c11ed"
checkbox input "false"
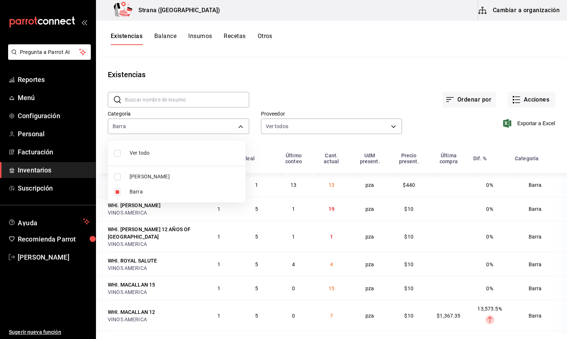
click at [127, 37] on div at bounding box center [283, 169] width 567 height 339
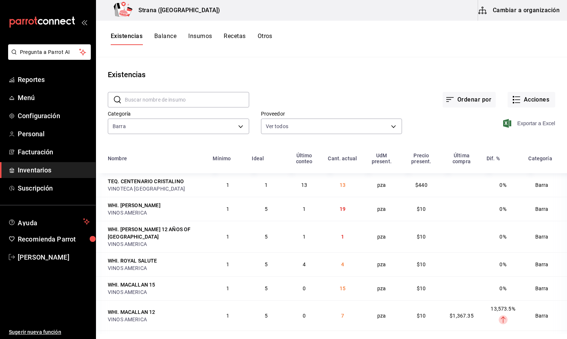
click at [535, 124] on span "Exportar a Excel" at bounding box center [530, 123] width 51 height 9
